Goal: Task Accomplishment & Management: Manage account settings

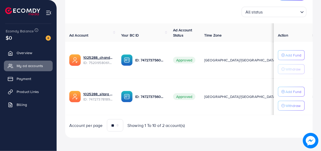
scroll to position [78, 0]
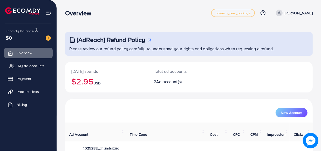
click at [25, 70] on link "My ad accounts" at bounding box center [28, 66] width 49 height 10
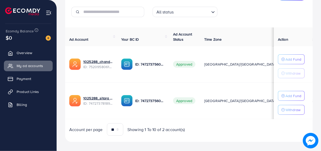
scroll to position [84, 0]
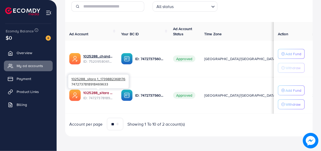
click at [99, 92] on link "1025288_sitara 1_1739882368176" at bounding box center [98, 92] width 30 height 5
